Goal: Information Seeking & Learning: Check status

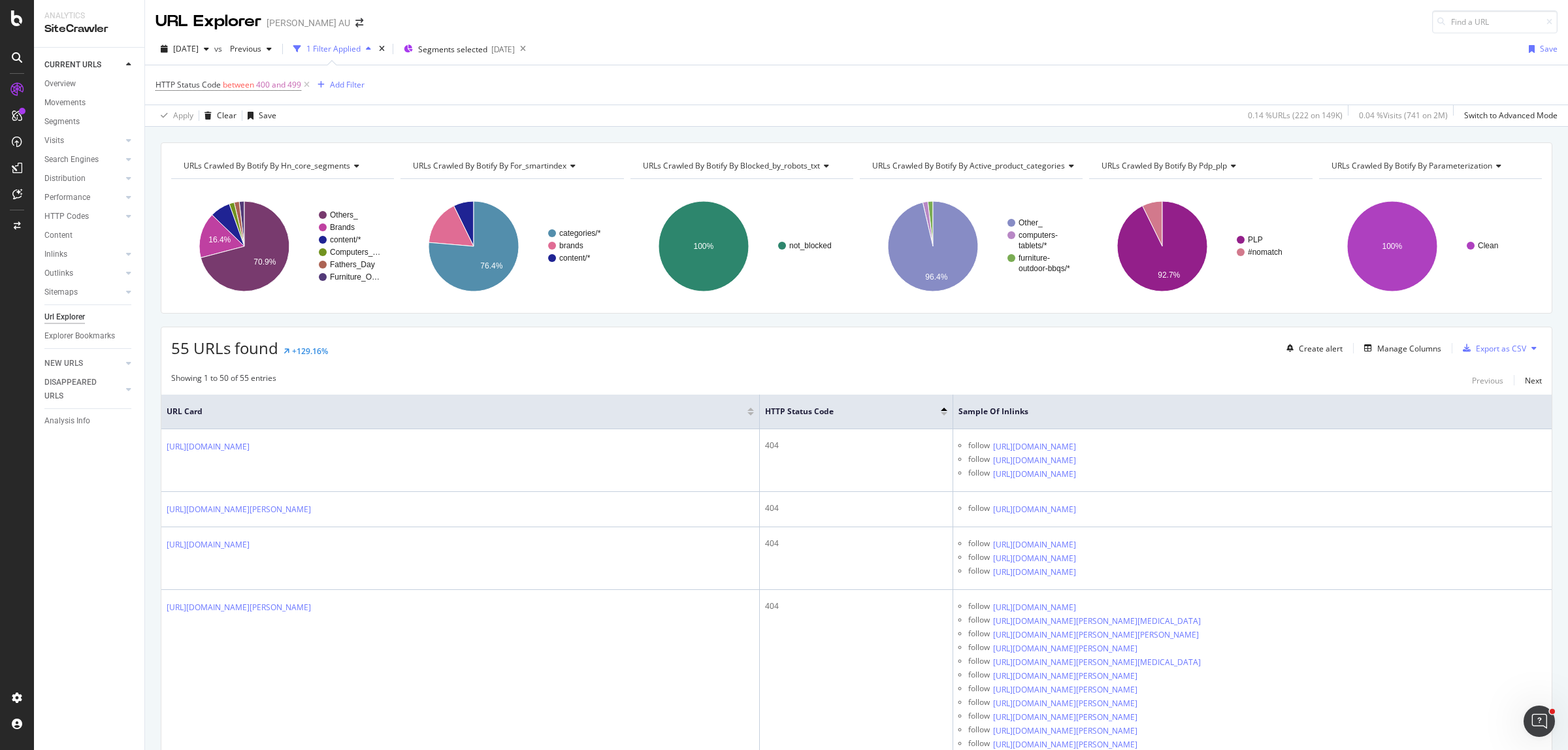
scroll to position [3593, 0]
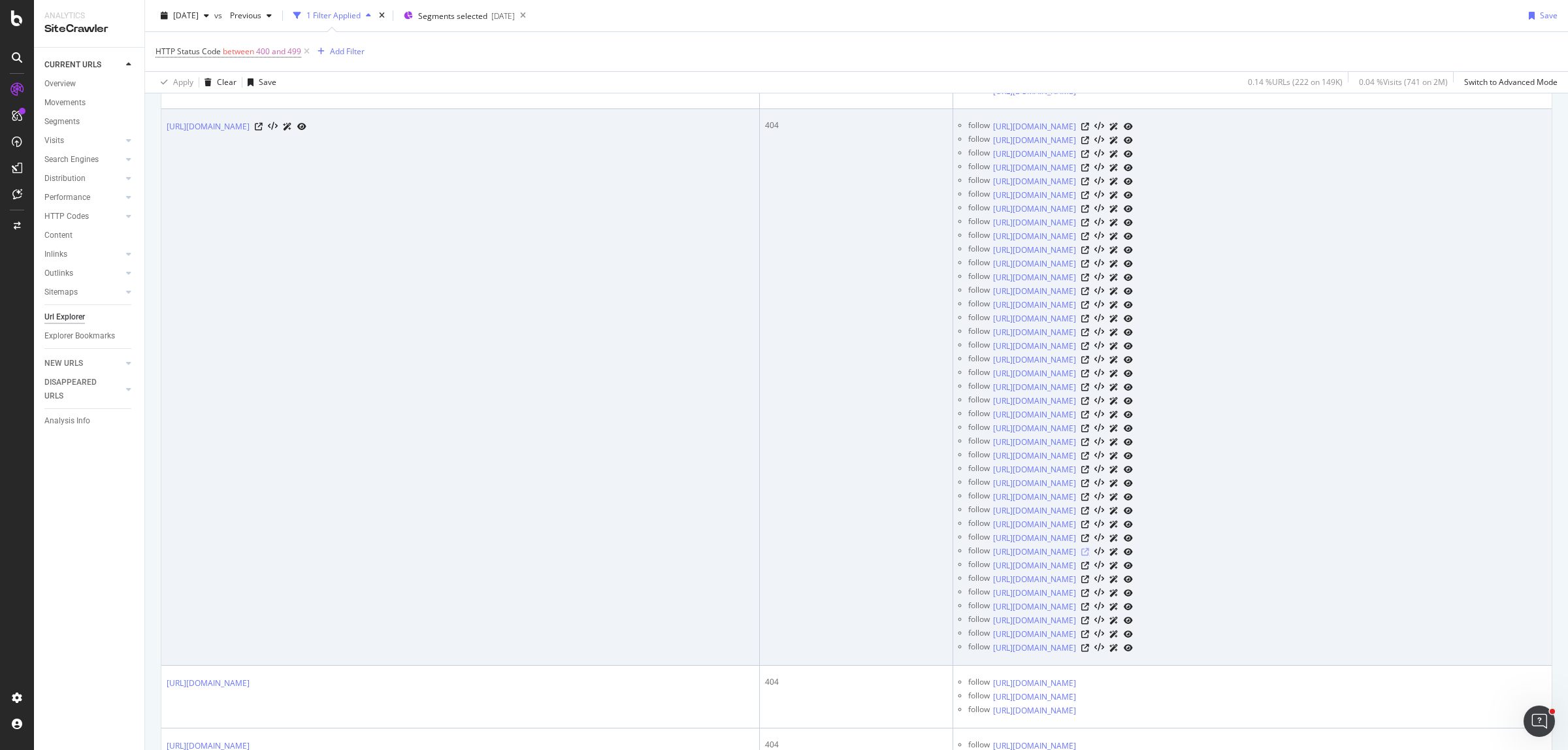
click at [1089, 556] on icon at bounding box center [1085, 552] width 8 height 8
click at [1089, 460] on icon at bounding box center [1085, 455] width 8 height 8
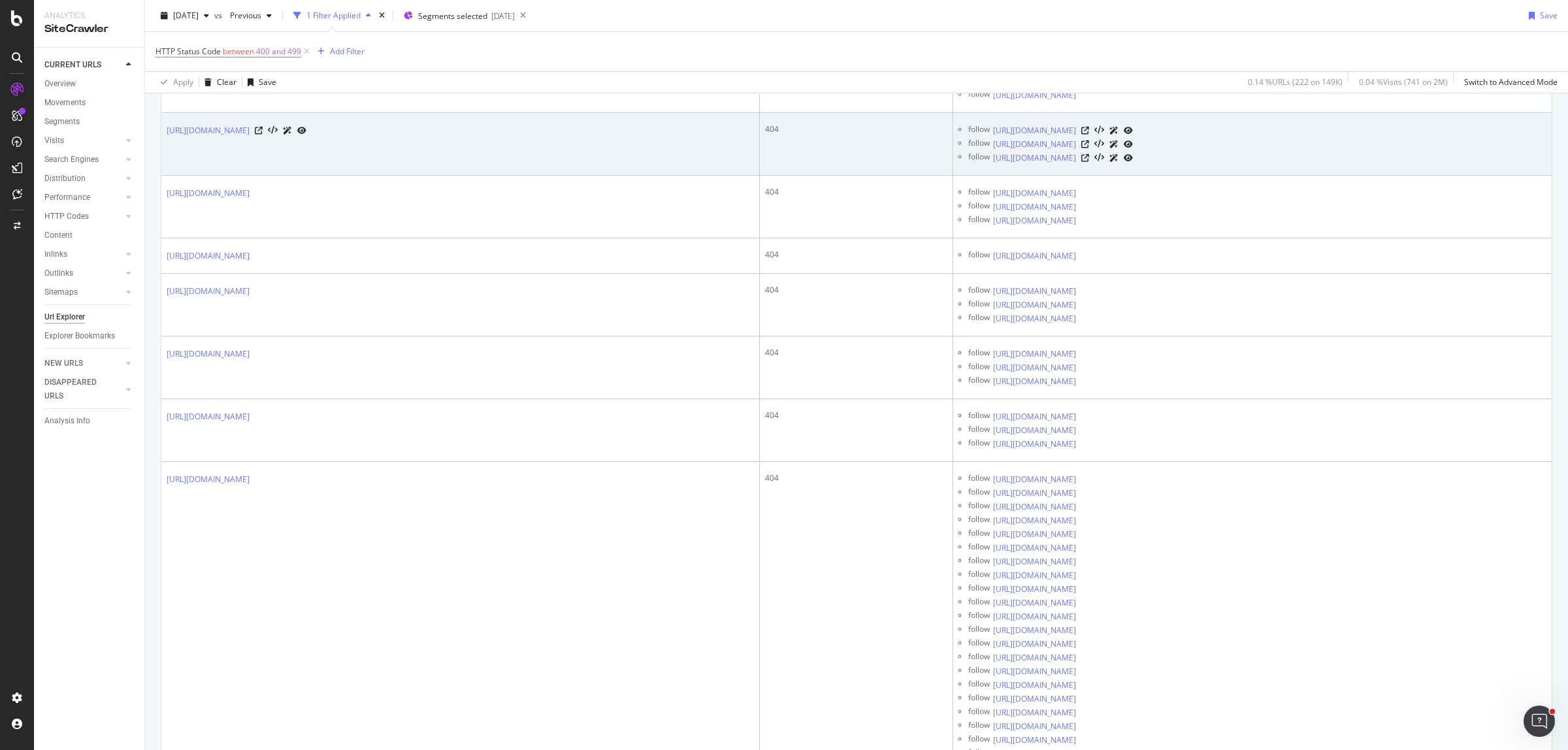
scroll to position [7350, 0]
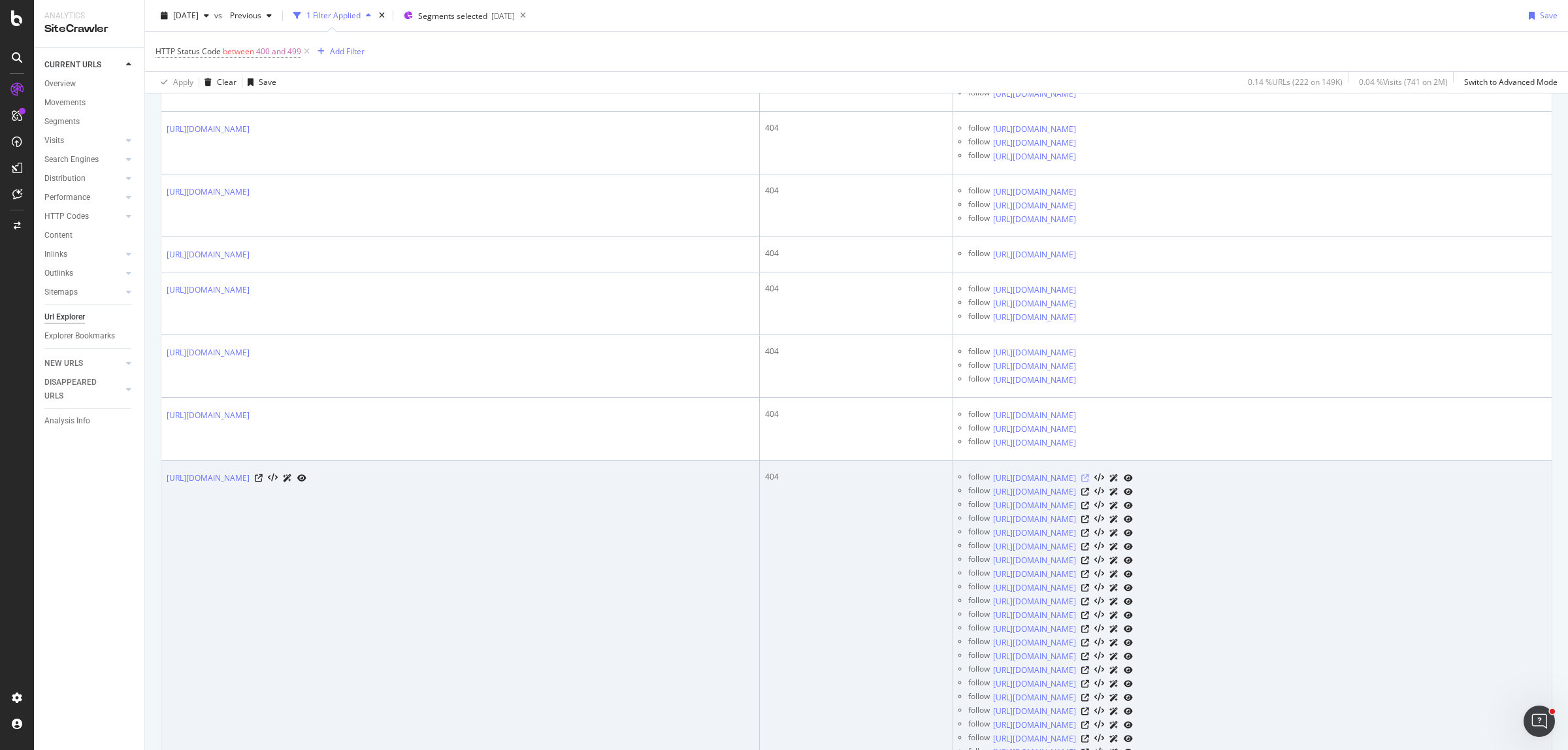
click at [1089, 482] on icon at bounding box center [1085, 478] width 8 height 8
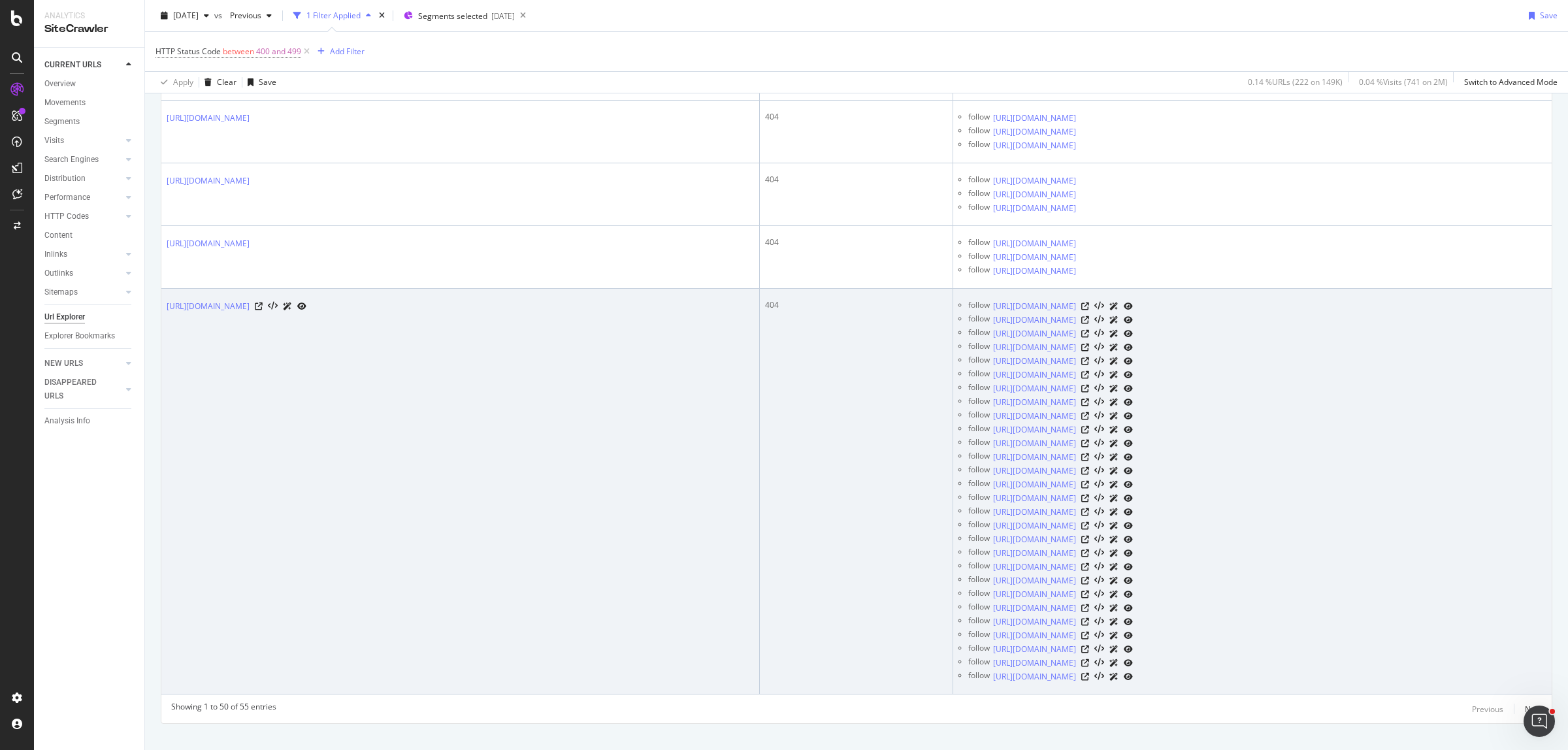
scroll to position [7561, 0]
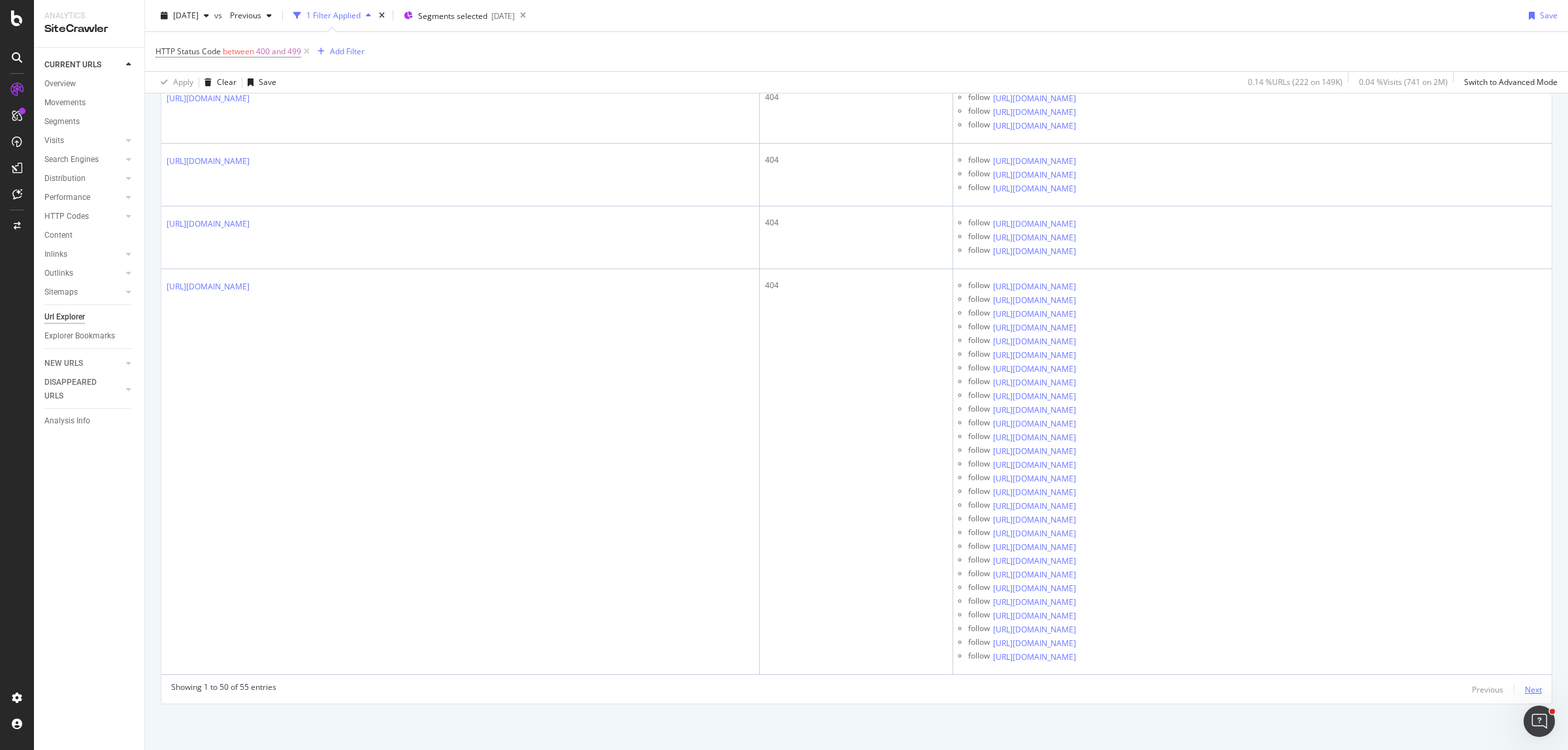
click at [1525, 690] on div "Next" at bounding box center [1533, 690] width 17 height 11
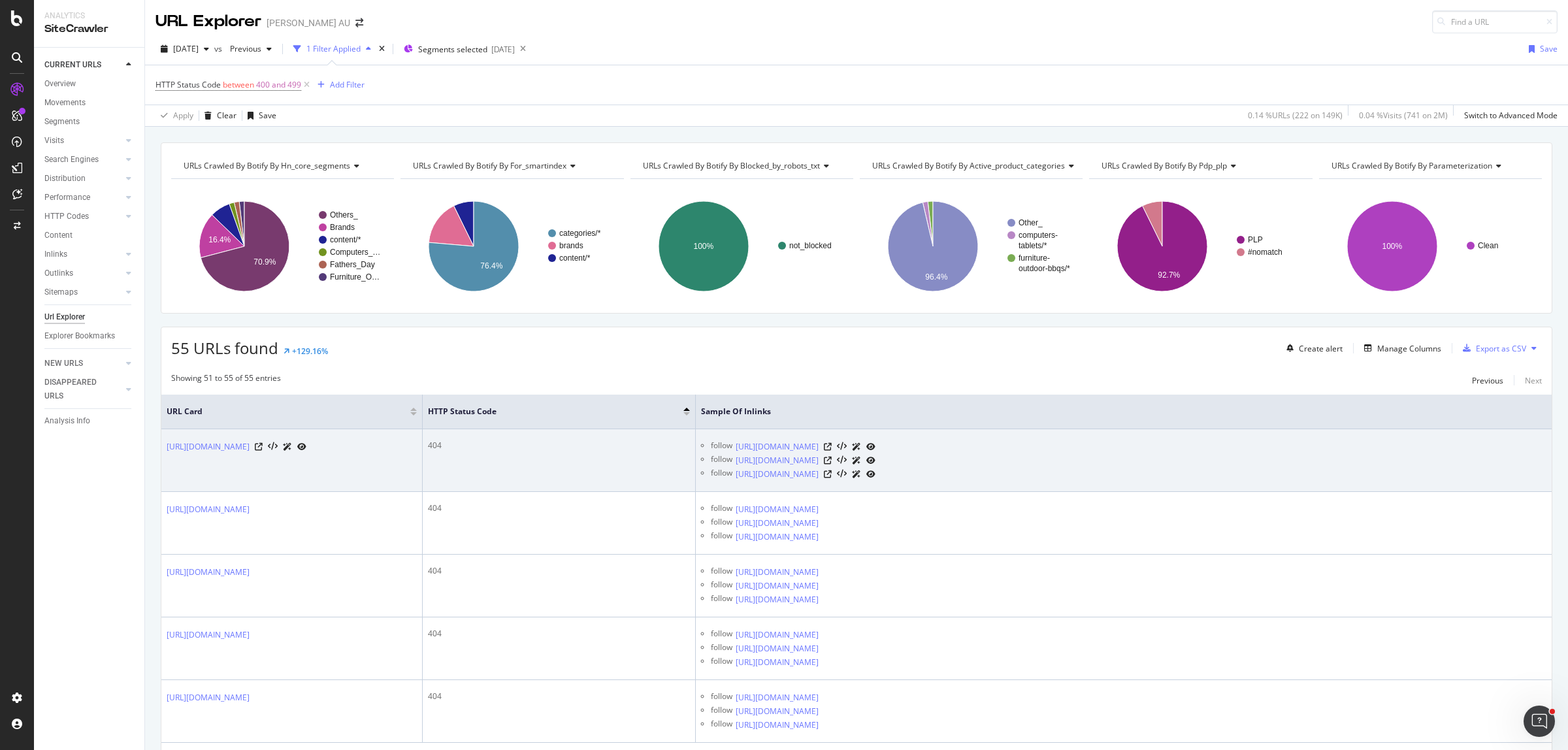
scroll to position [70, 0]
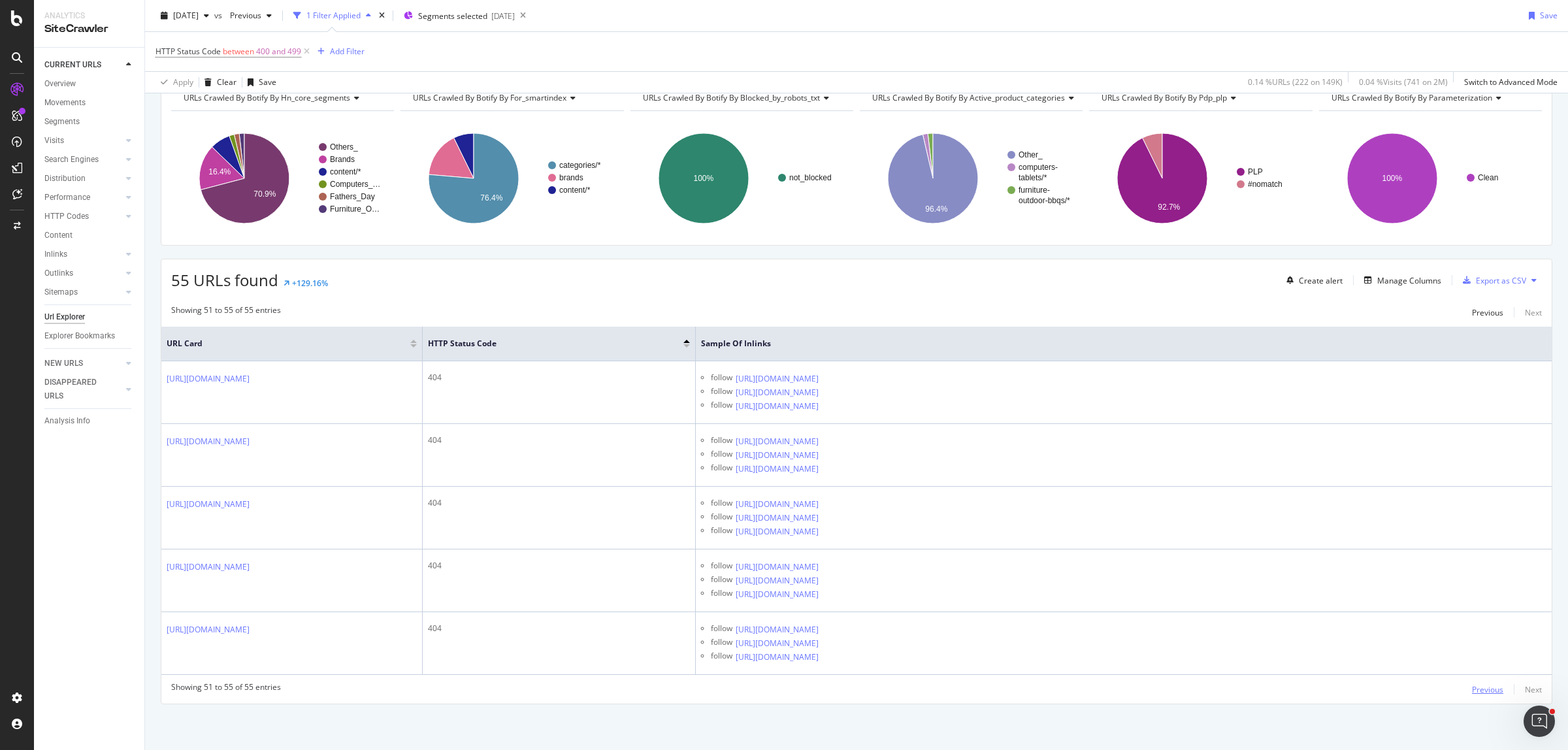
click at [1478, 684] on div "Previous" at bounding box center [1488, 690] width 32 height 11
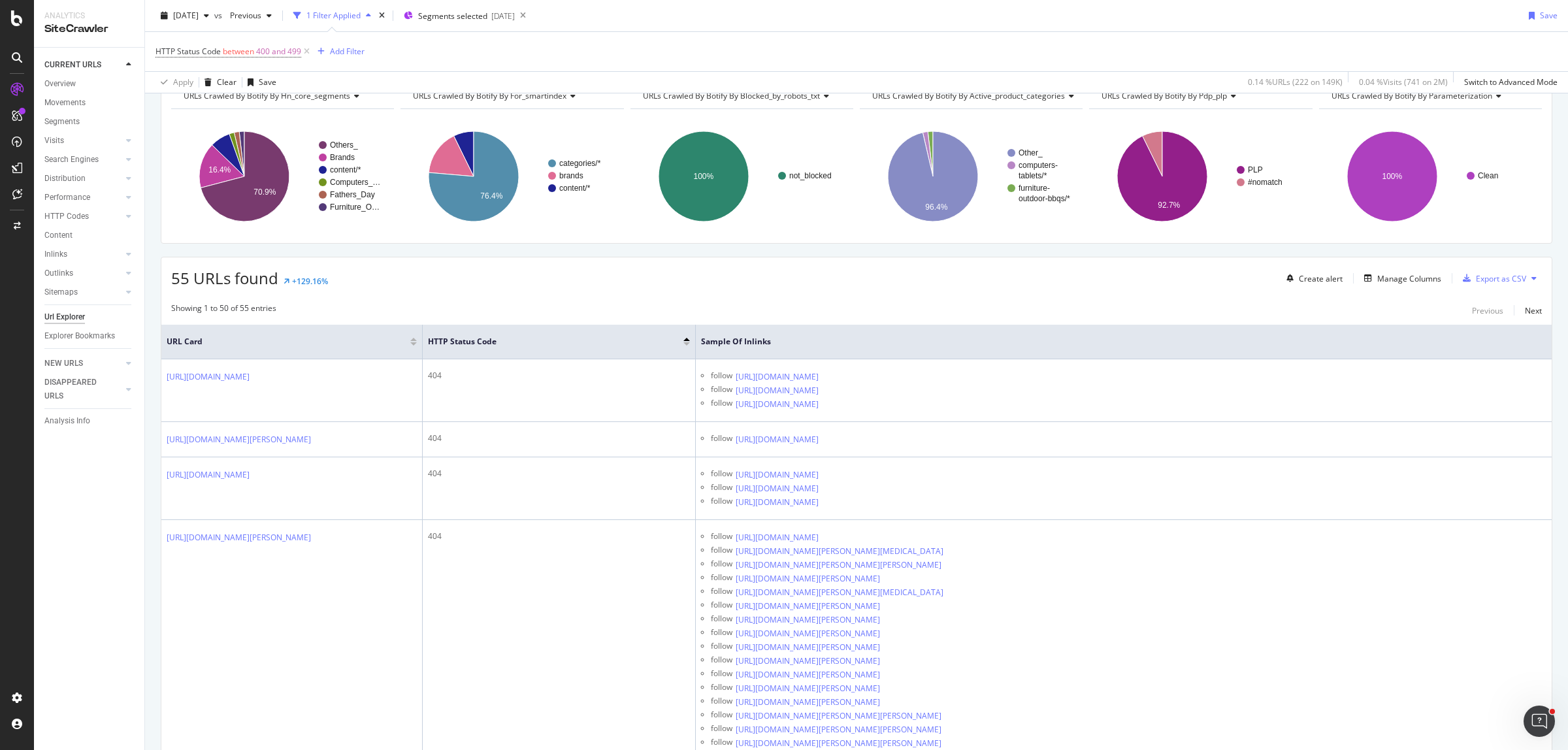
scroll to position [0, 0]
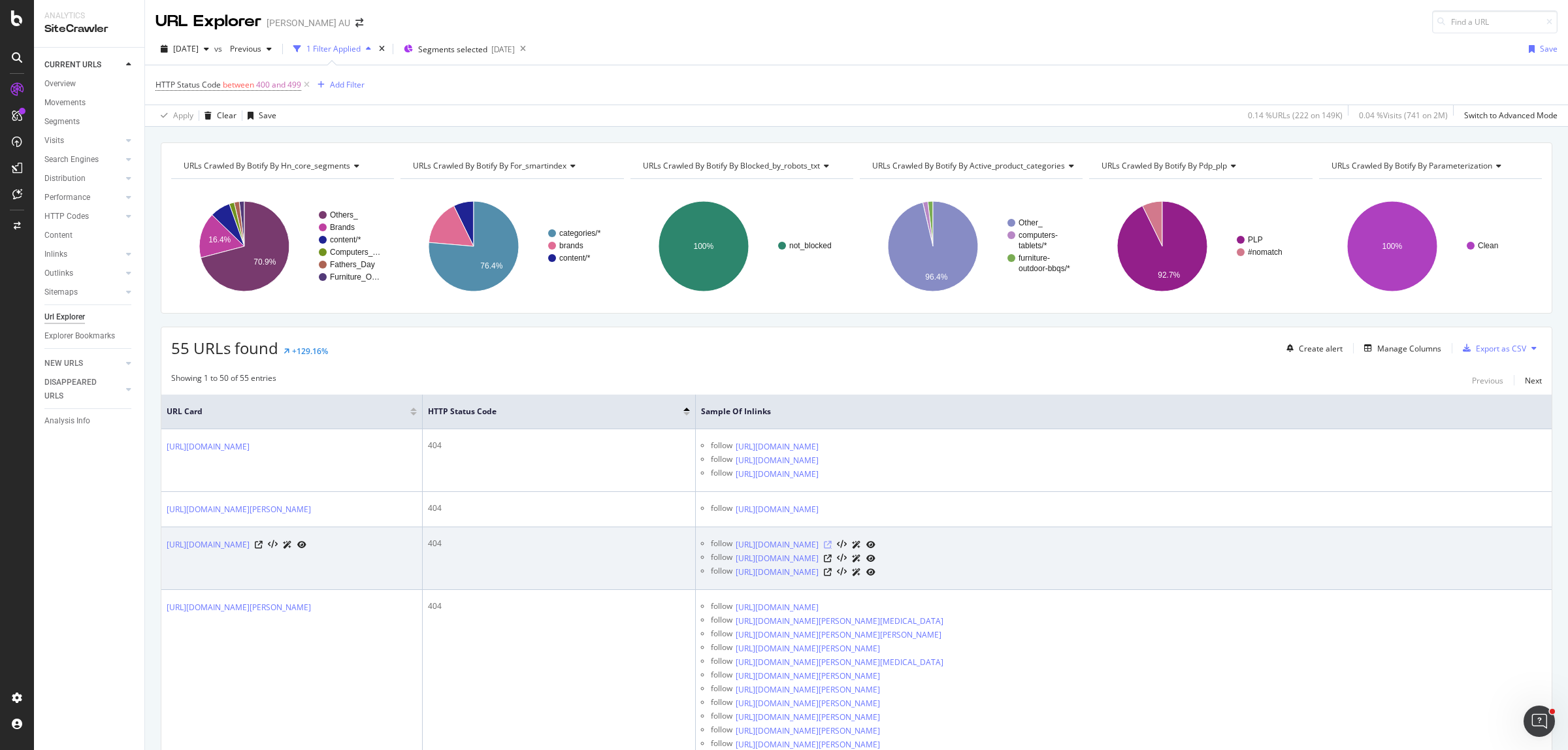
click at [832, 549] on icon at bounding box center [828, 544] width 8 height 8
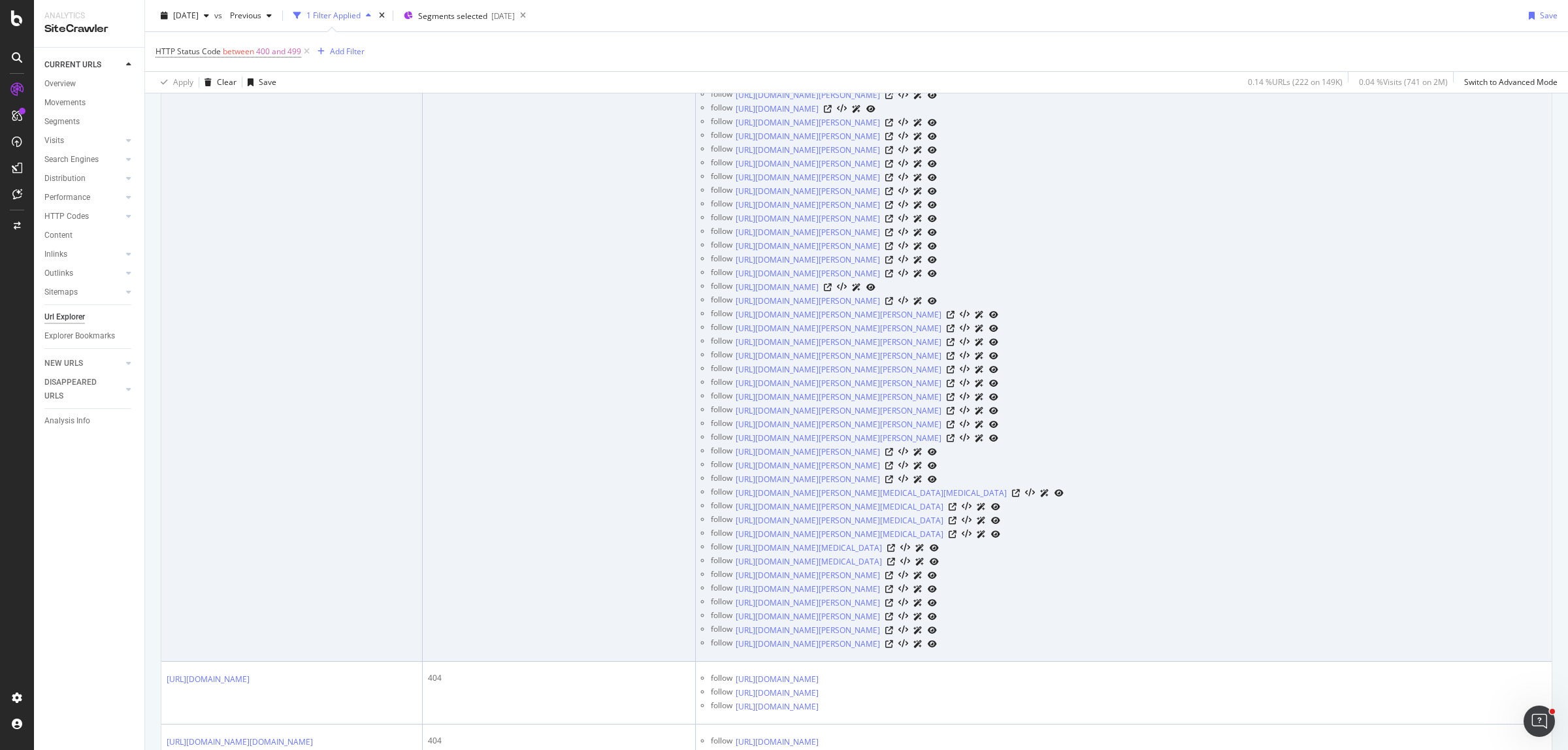
scroll to position [1062, 0]
